Goal: Contribute content: Add original content to the website for others to see

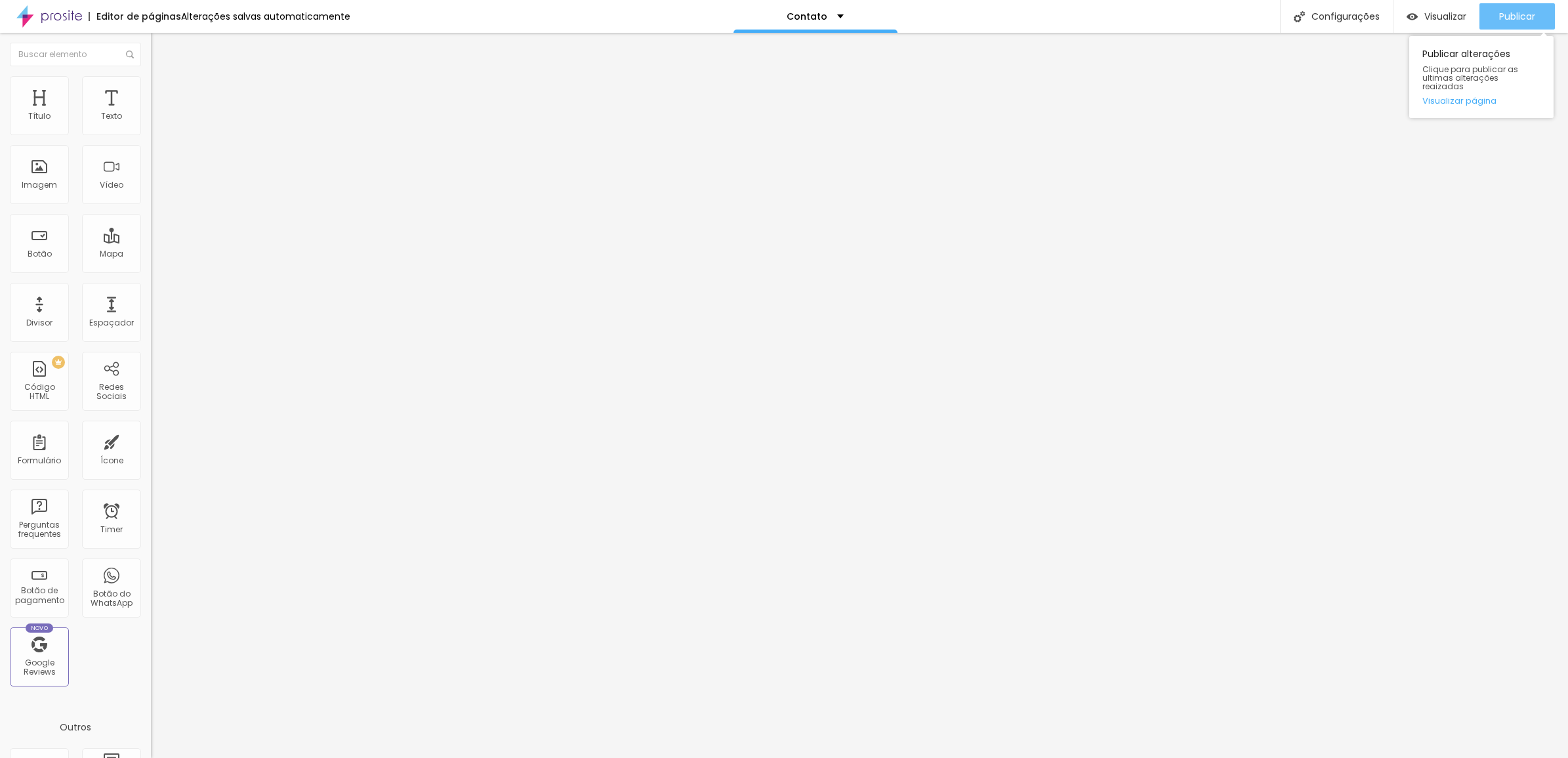
click at [1533, 22] on span "Publicar" at bounding box center [1517, 16] width 36 height 11
click at [1529, 19] on span "Publicar" at bounding box center [1517, 16] width 36 height 11
click at [151, 262] on input at bounding box center [240, 269] width 179 height 13
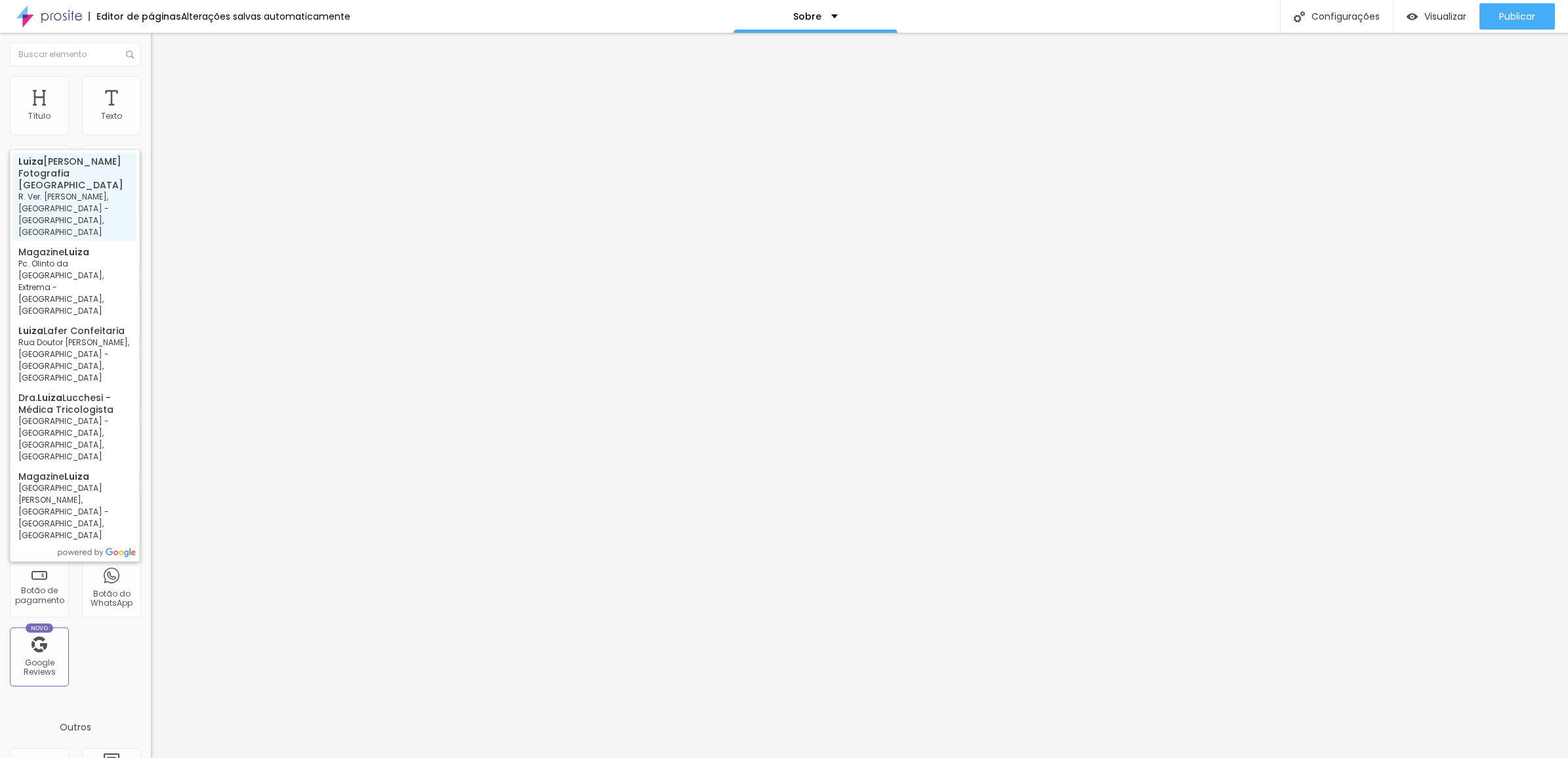
type input "[PERSON_NAME] Fotografia Joanópolis - R. Ver. [PERSON_NAME], [GEOGRAPHIC_DATA] …"
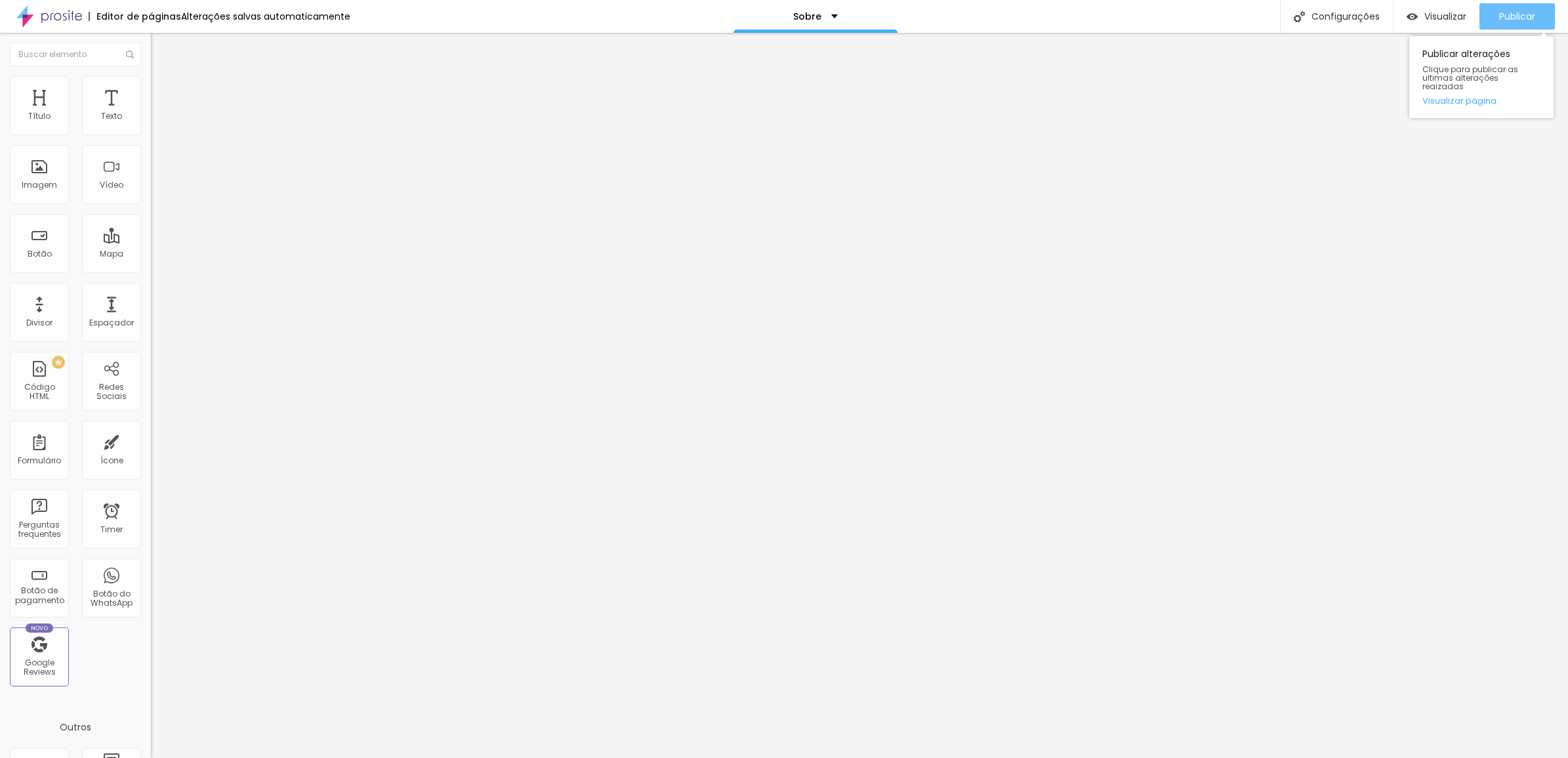
click at [1528, 11] on span "Publicar" at bounding box center [1517, 16] width 36 height 11
click at [161, 46] on div "Editar Texto" at bounding box center [198, 48] width 75 height 11
drag, startPoint x: 47, startPoint y: 146, endPoint x: 54, endPoint y: 142, distance: 8.1
click at [151, 262] on input at bounding box center [240, 269] width 179 height 13
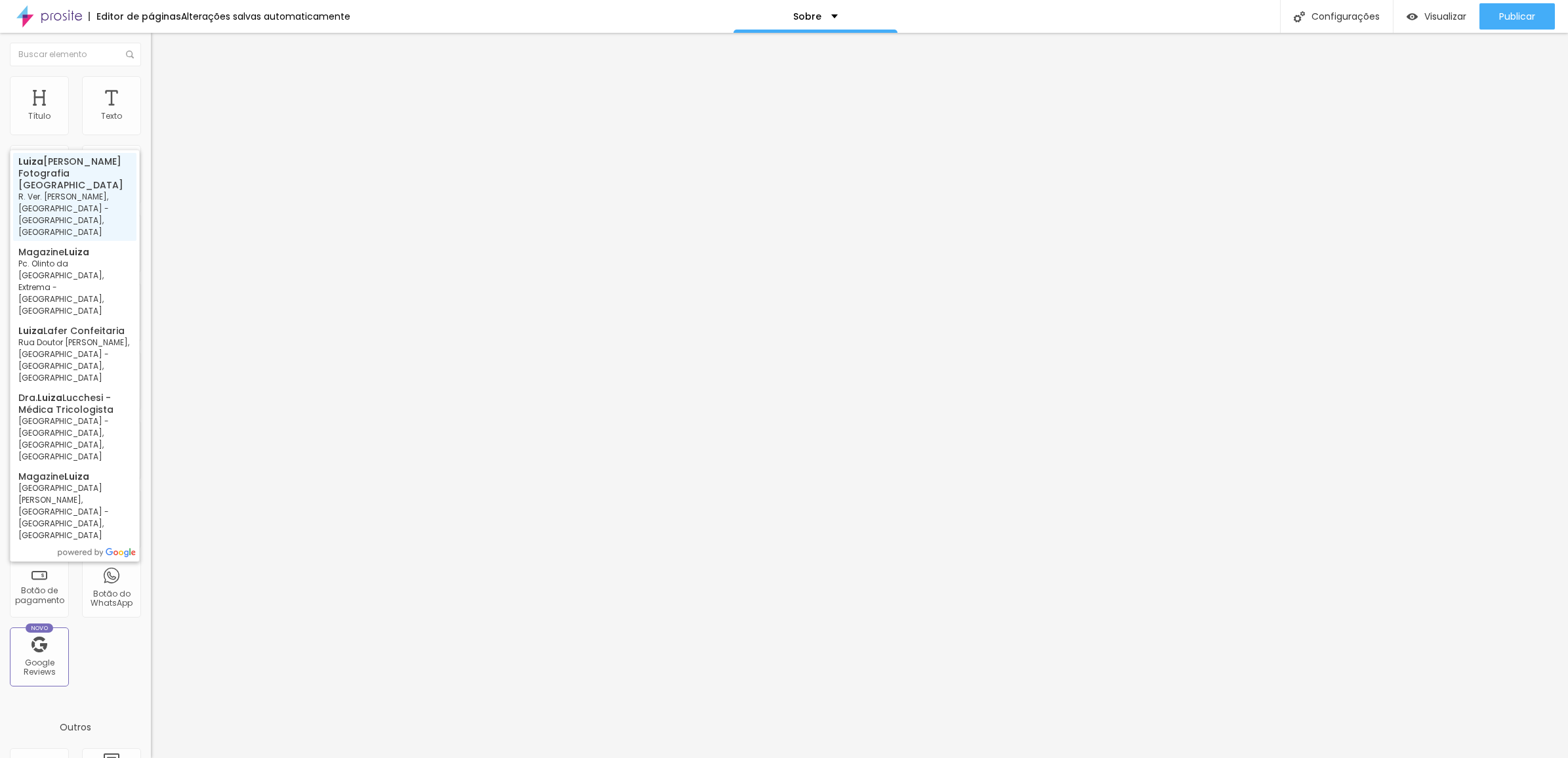
type input "[PERSON_NAME] Fotografia Joanópolis - R. Ver. [PERSON_NAME], [GEOGRAPHIC_DATA] …"
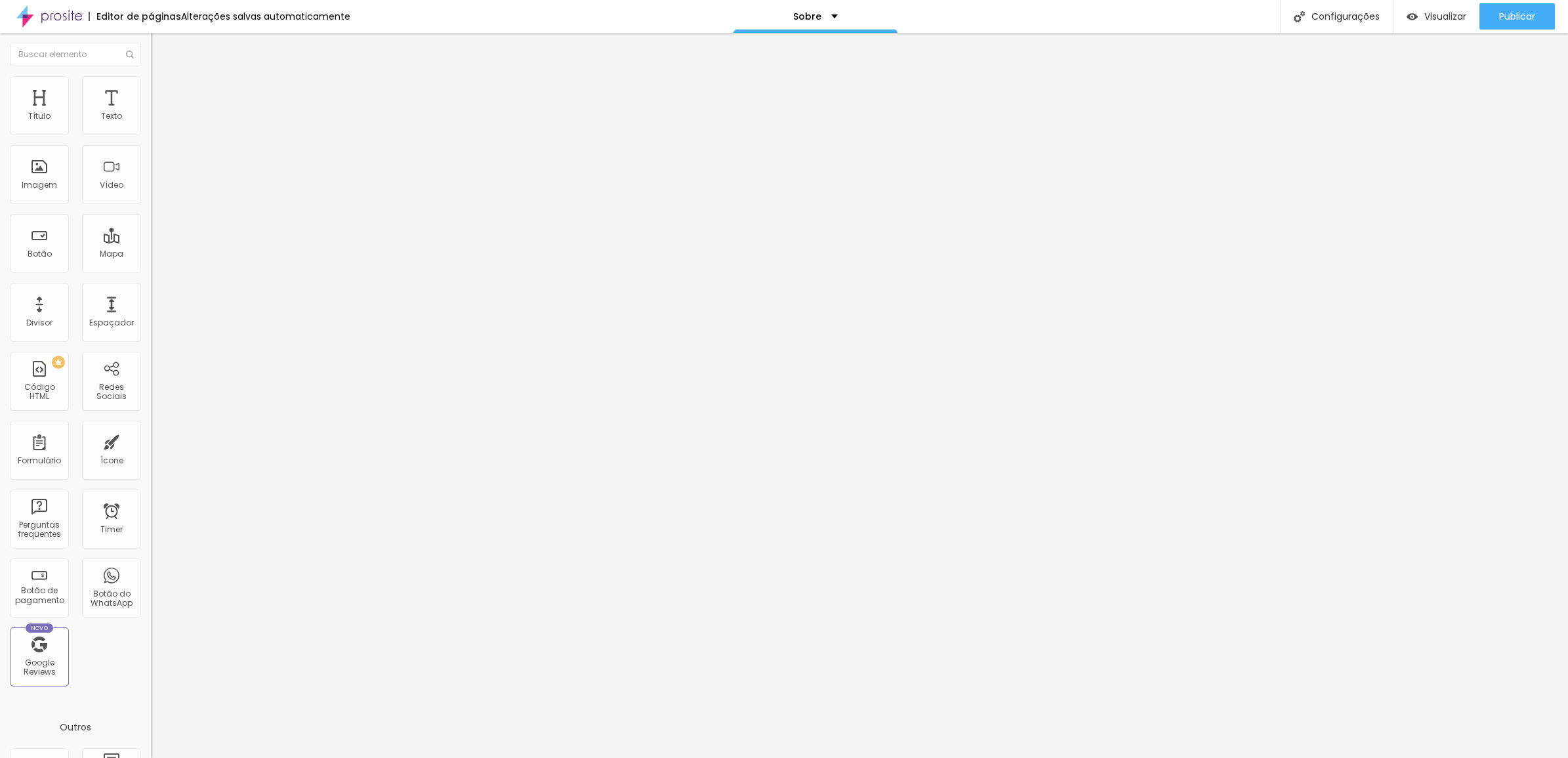
click at [151, 40] on button "Editar Seção" at bounding box center [226, 47] width 151 height 30
click at [1523, 13] on span "Publicar" at bounding box center [1517, 16] width 36 height 11
click at [1441, 6] on div "Visualizar" at bounding box center [1436, 16] width 60 height 26
click at [151, 89] on li "Avançado" at bounding box center [226, 95] width 151 height 13
click at [151, 75] on img at bounding box center [156, 68] width 12 height 12
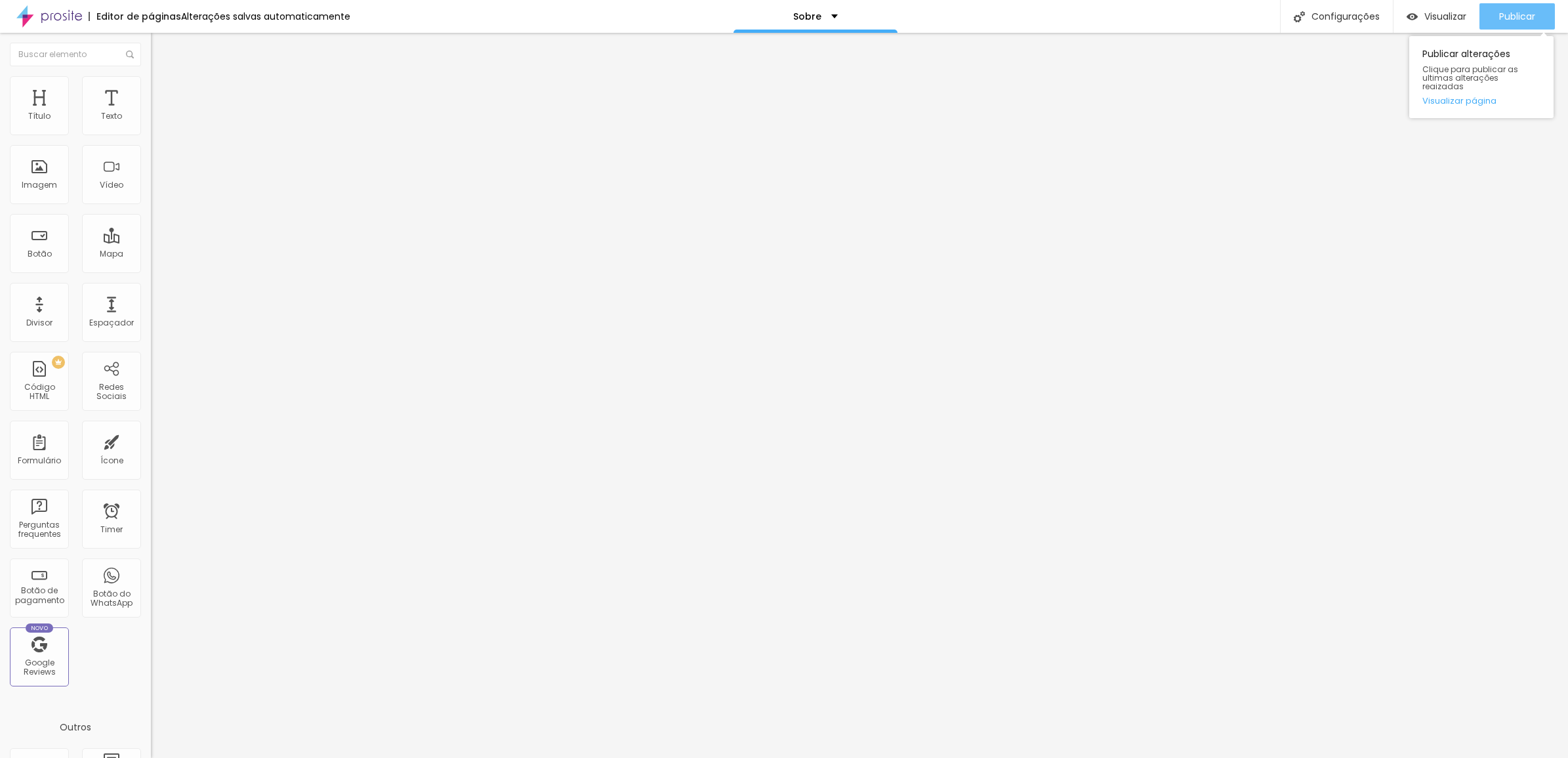
click at [1539, 18] on button "Publicar" at bounding box center [1517, 16] width 75 height 26
click at [1529, 12] on span "Publicar" at bounding box center [1517, 16] width 36 height 11
click at [1444, 15] on span "Visualizar" at bounding box center [1445, 16] width 42 height 11
click at [151, 93] on img at bounding box center [156, 92] width 12 height 12
click at [798, 12] on p "Perguntas Frequentes" at bounding box center [807, 16] width 105 height 9
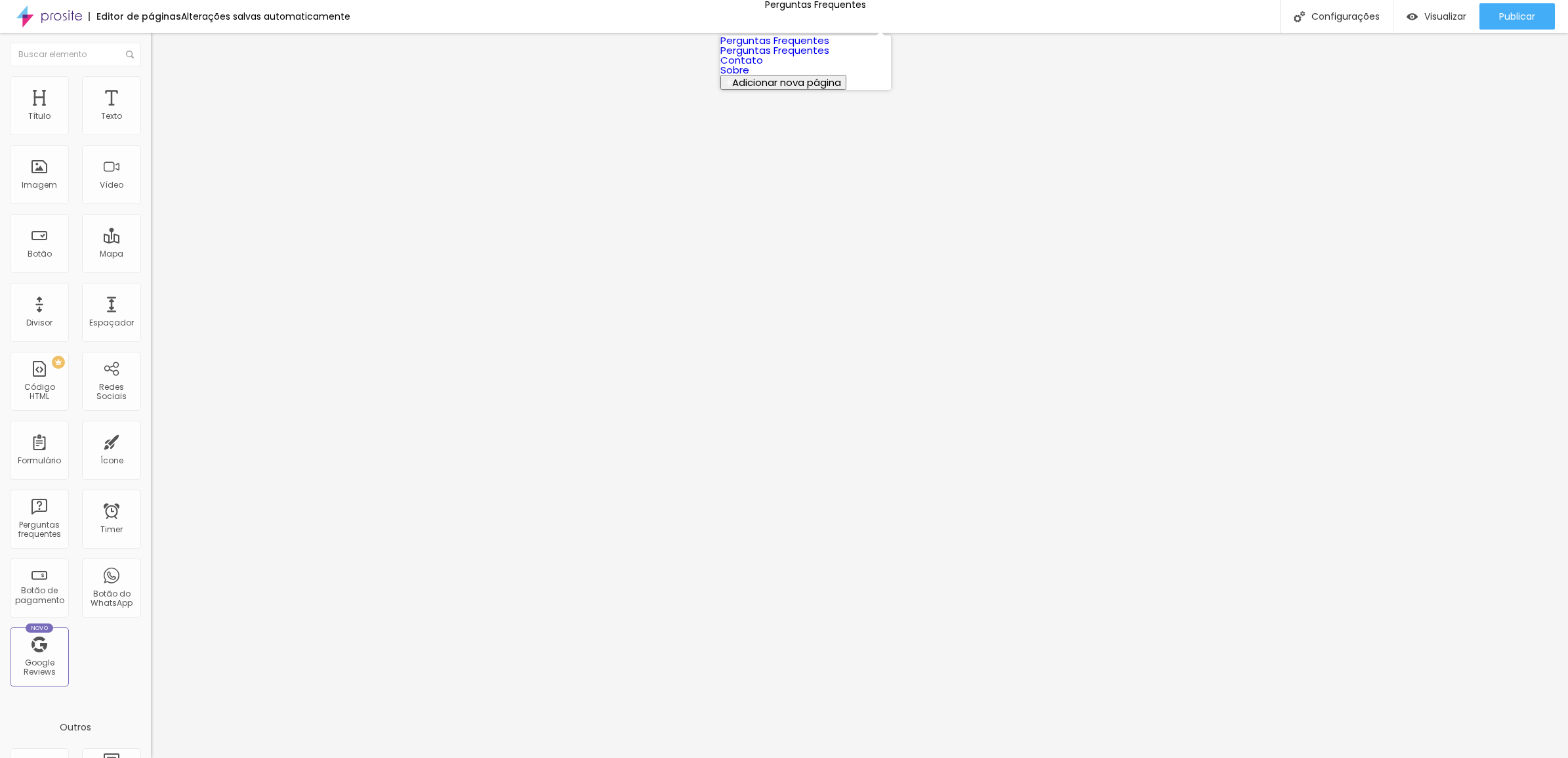
click at [800, 57] on link "Perguntas Frequentes" at bounding box center [775, 50] width 109 height 14
click at [151, 101] on ul "Conteúdo Estilo Avançado" at bounding box center [226, 93] width 151 height 39
click at [163, 100] on span "Estilo" at bounding box center [173, 95] width 20 height 11
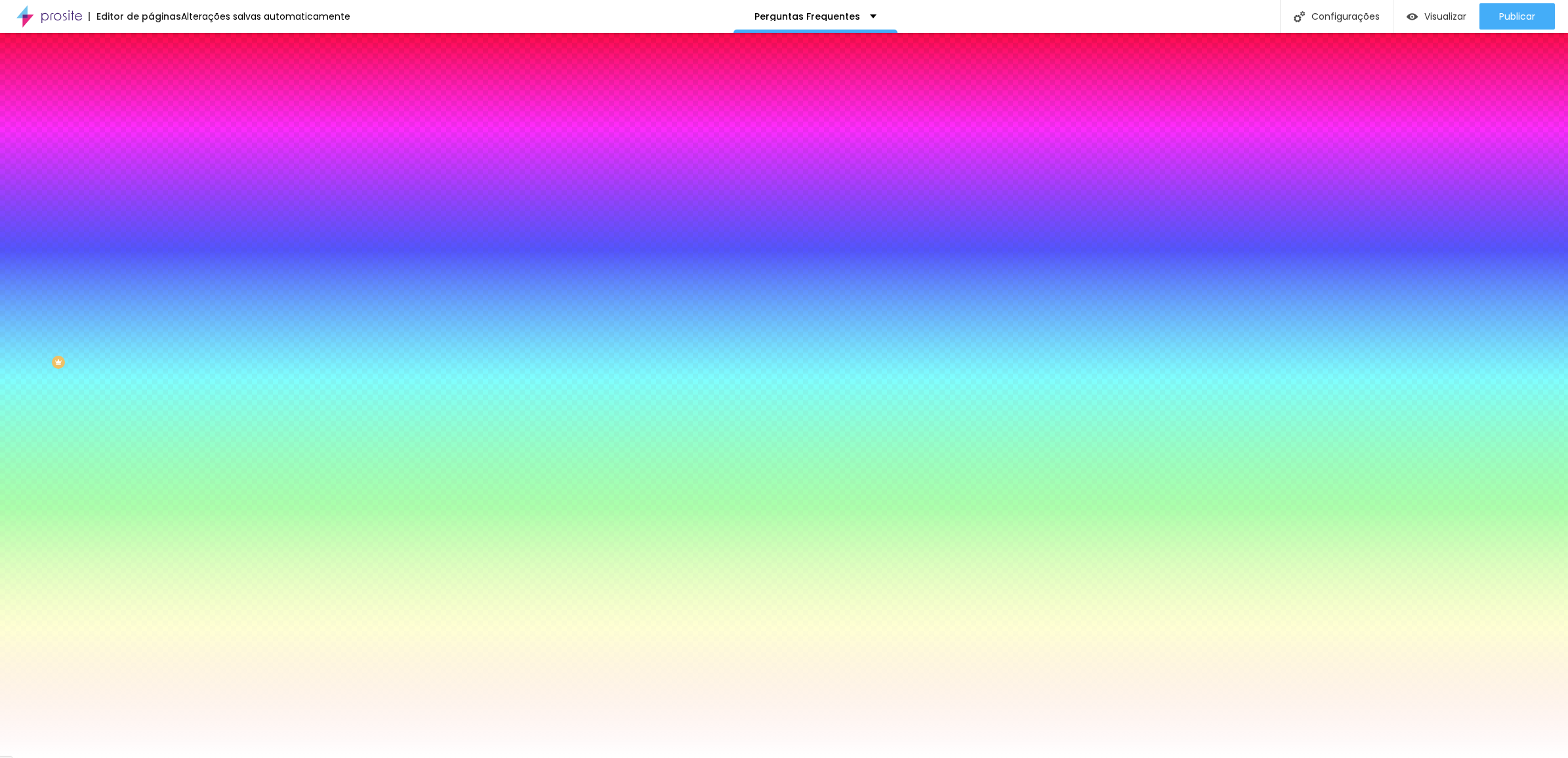
click at [151, 167] on button at bounding box center [160, 174] width 19 height 14
radio input "false"
radio input "true"
click at [151, 168] on button at bounding box center [160, 174] width 19 height 14
radio input "true"
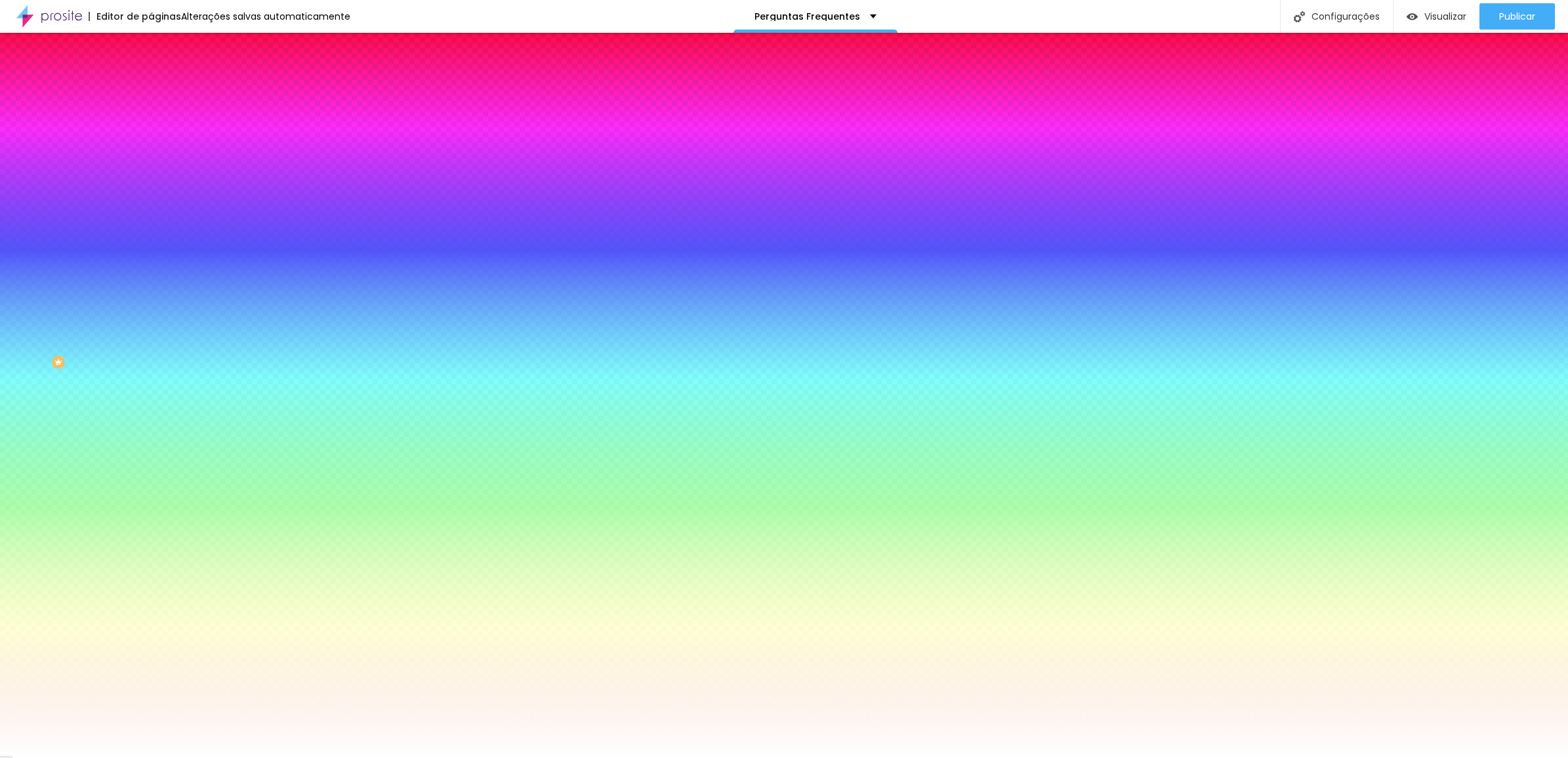
radio input "false"
click at [156, 170] on img at bounding box center [160, 173] width 8 height 8
radio input "false"
radio input "true"
click at [156, 170] on img at bounding box center [160, 173] width 8 height 8
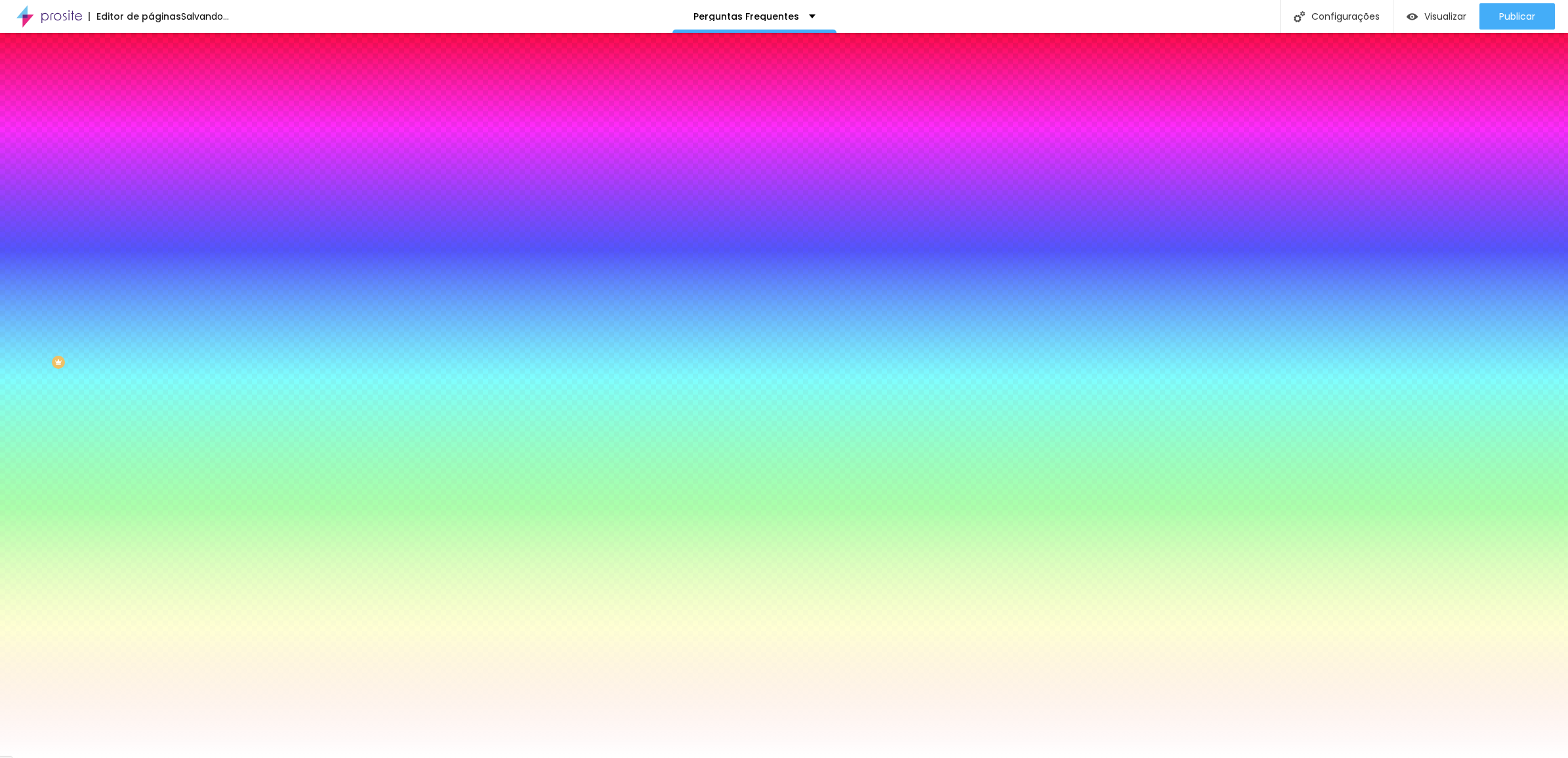
radio input "true"
radio input "false"
click at [156, 170] on img at bounding box center [160, 173] width 8 height 8
radio input "false"
radio input "true"
